Goal: Navigation & Orientation: Find specific page/section

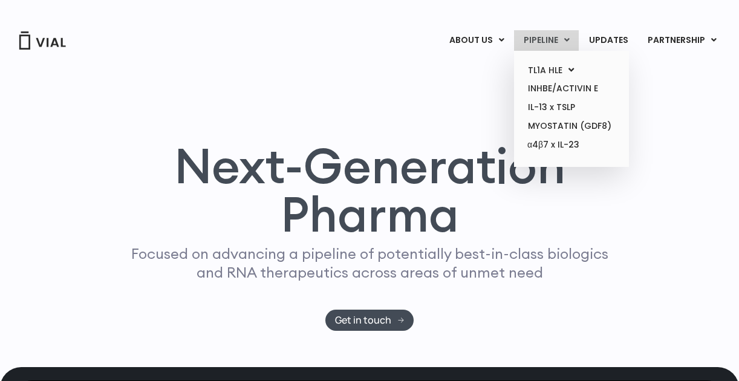
click at [547, 36] on link "PIPELINE" at bounding box center [546, 40] width 65 height 21
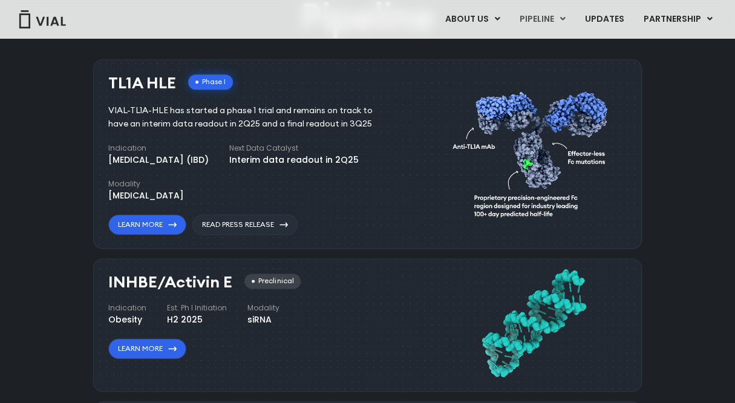
scroll to position [735, 0]
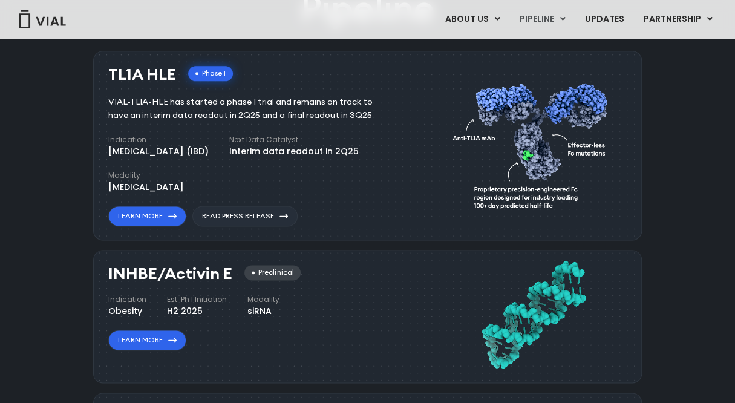
click at [39, 117] on div "Pipeline TL1A HLE Phase I VIAL-TL1A-HLE has started a phase 1 trial and remains…" at bounding box center [367, 410] width 707 height 853
